Goal: Transaction & Acquisition: Purchase product/service

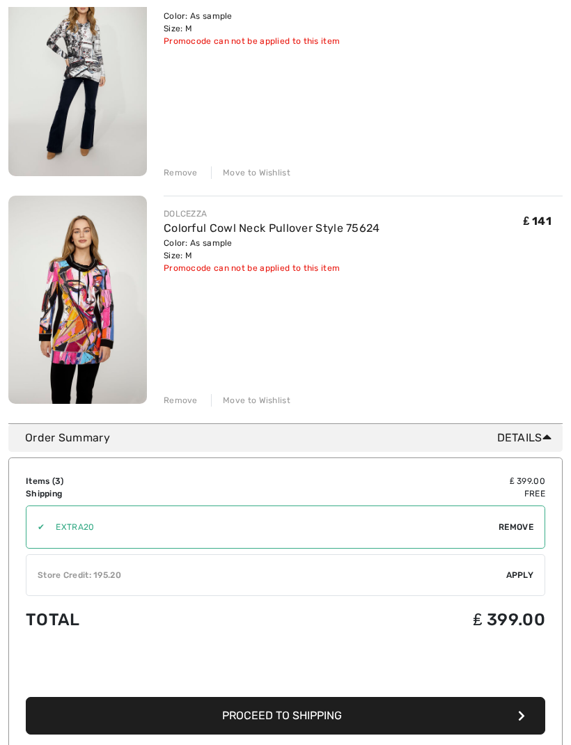
scroll to position [488, 0]
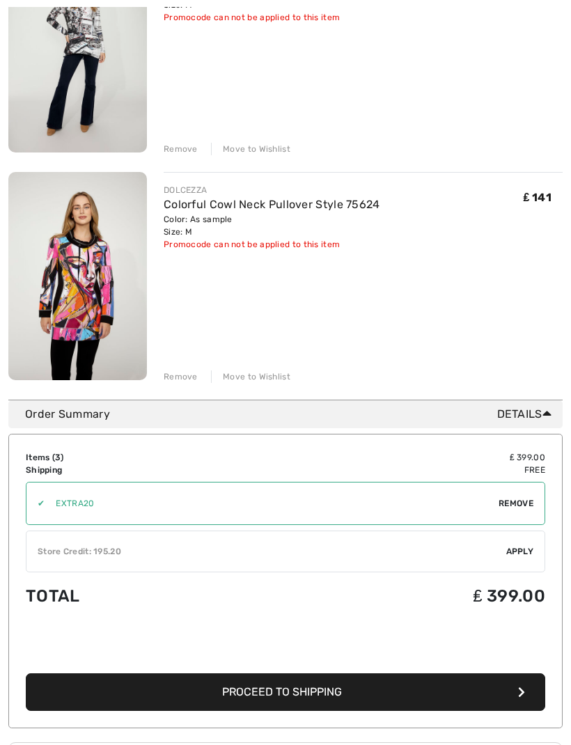
click at [218, 549] on div "Store Credit: 195.20" at bounding box center [266, 552] width 480 height 13
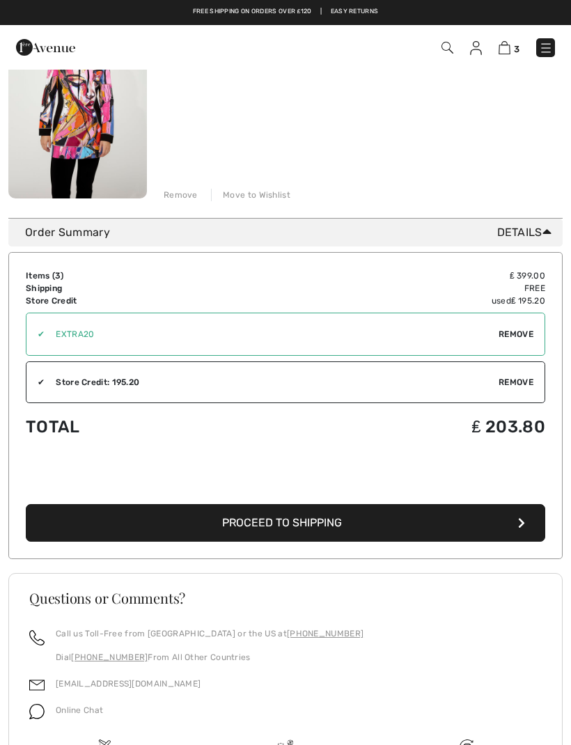
scroll to position [666, 0]
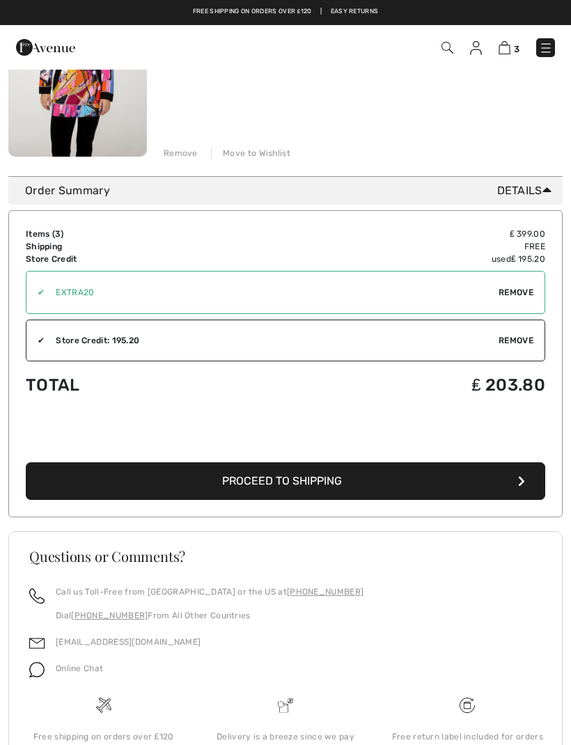
click at [187, 346] on div "Store Credit: 195.20" at bounding box center [272, 340] width 454 height 13
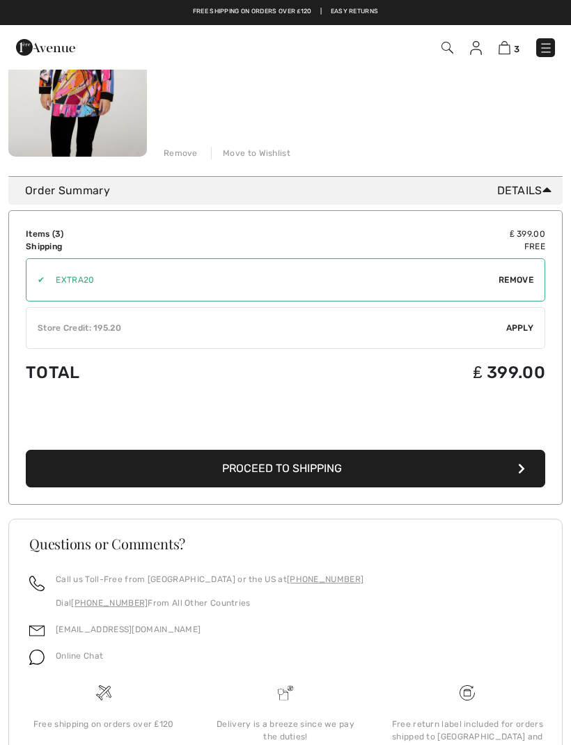
click at [513, 283] on span "Remove" at bounding box center [515, 280] width 35 height 13
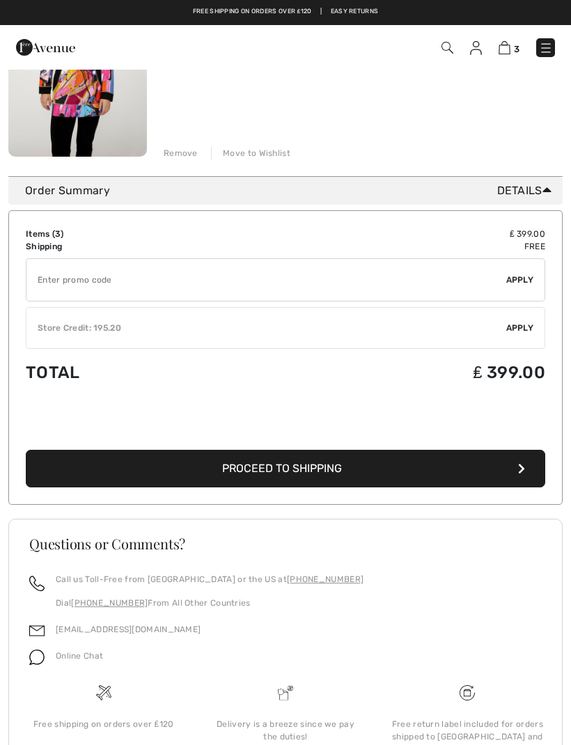
click at [118, 285] on input "TEXT" at bounding box center [266, 280] width 480 height 42
type input "NEW15"
click at [524, 279] on span "Apply" at bounding box center [520, 280] width 28 height 13
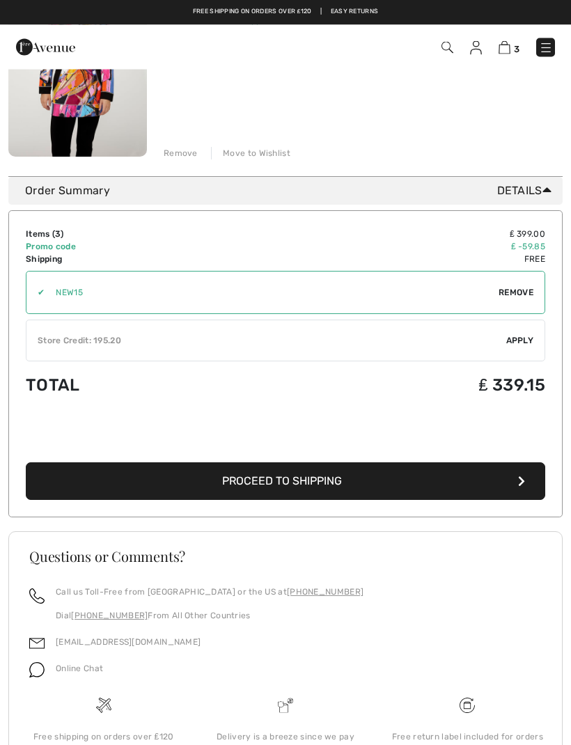
scroll to position [712, 0]
click at [521, 341] on span "Apply" at bounding box center [520, 340] width 28 height 13
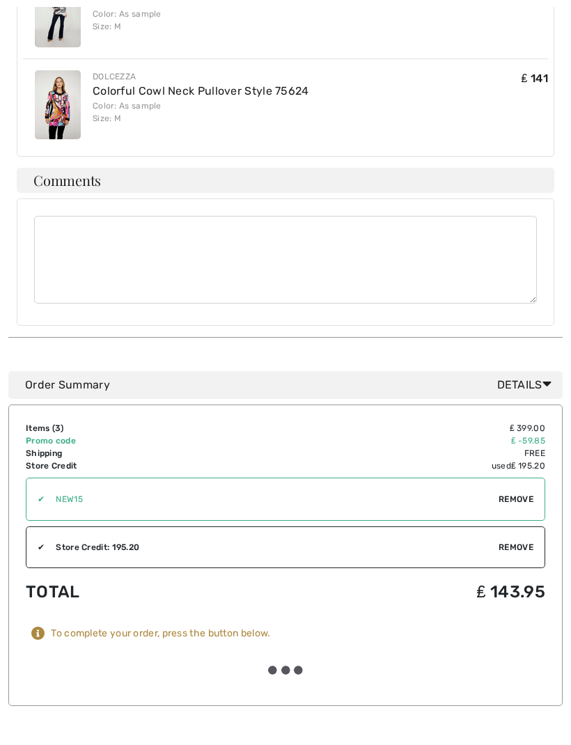
scroll to position [645, 0]
